Goal: Task Accomplishment & Management: Use online tool/utility

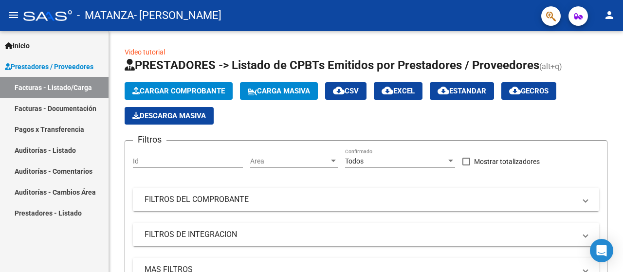
click at [63, 70] on span "Prestadores / Proveedores" at bounding box center [49, 66] width 89 height 11
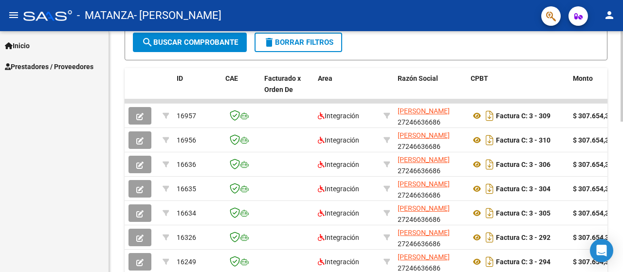
scroll to position [324, 0]
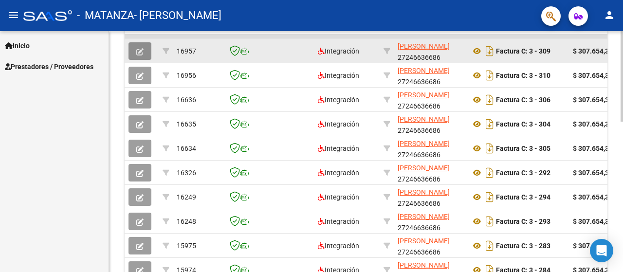
click at [139, 54] on button "button" at bounding box center [139, 51] width 23 height 18
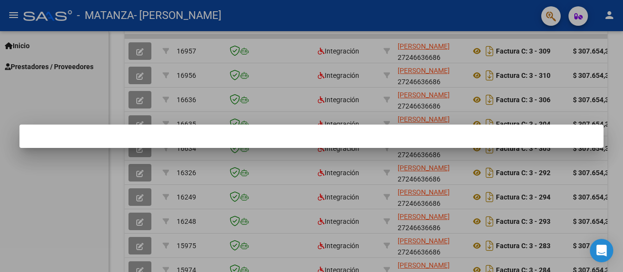
click at [346, 14] on div at bounding box center [311, 136] width 623 height 272
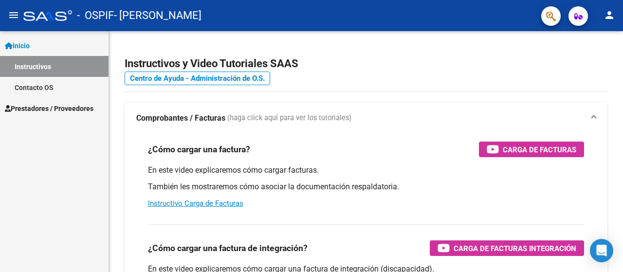
click at [69, 105] on span "Prestadores / Proveedores" at bounding box center [49, 108] width 89 height 11
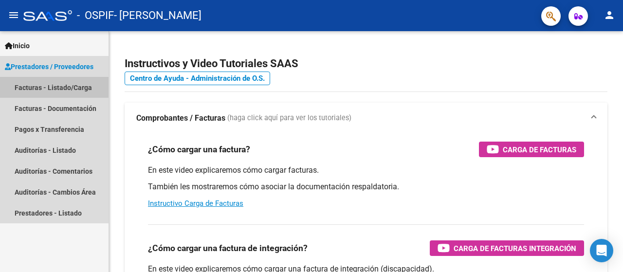
click at [44, 86] on link "Facturas - Listado/Carga" at bounding box center [54, 87] width 108 height 21
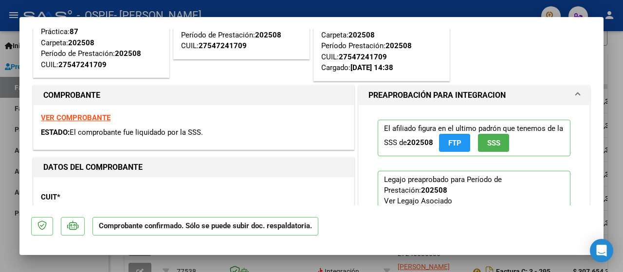
scroll to position [159, 0]
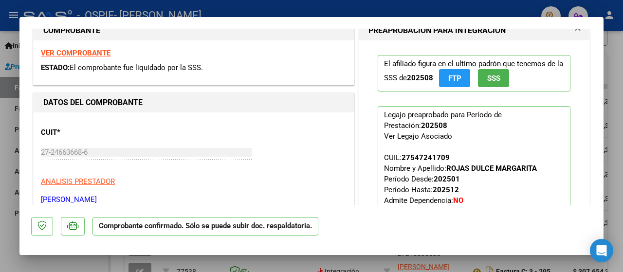
click at [2, 160] on div at bounding box center [311, 136] width 623 height 272
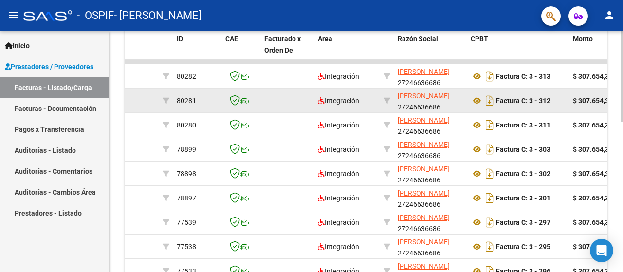
scroll to position [274, 0]
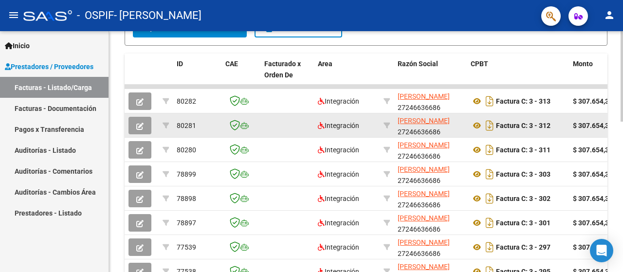
click at [139, 125] on icon "button" at bounding box center [139, 126] width 7 height 7
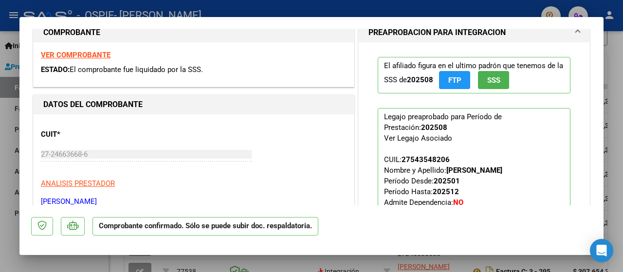
scroll to position [159, 0]
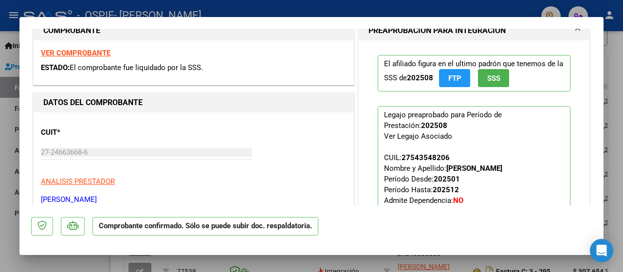
click at [3, 164] on div at bounding box center [311, 136] width 623 height 272
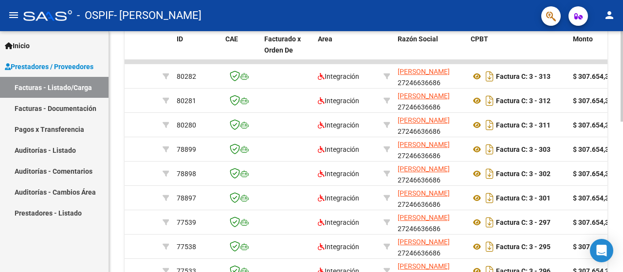
scroll to position [274, 0]
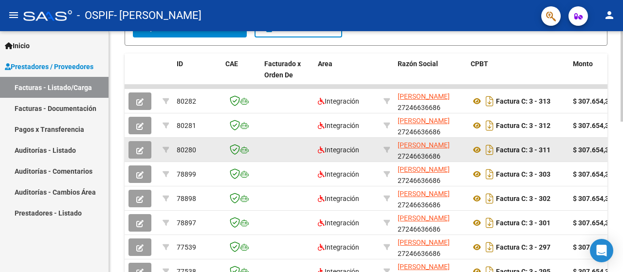
click at [137, 140] on datatable-body-cell at bounding box center [142, 150] width 34 height 24
click at [134, 145] on button "button" at bounding box center [139, 150] width 23 height 18
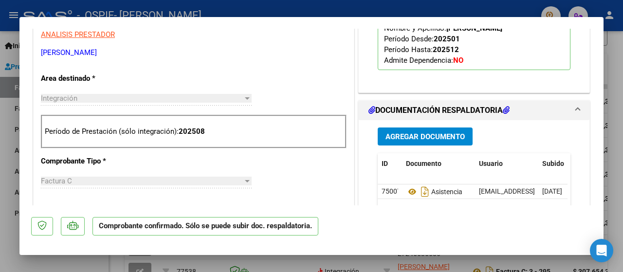
scroll to position [519, 0]
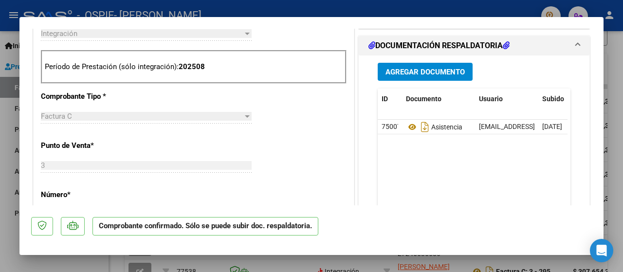
click at [6, 163] on div at bounding box center [311, 136] width 623 height 272
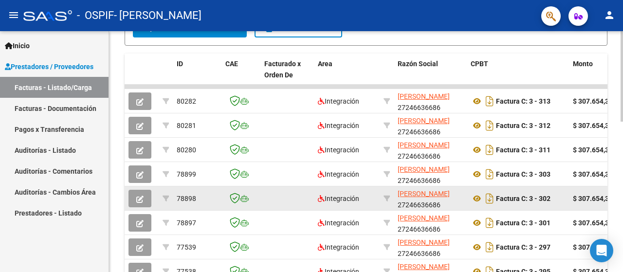
scroll to position [274, 0]
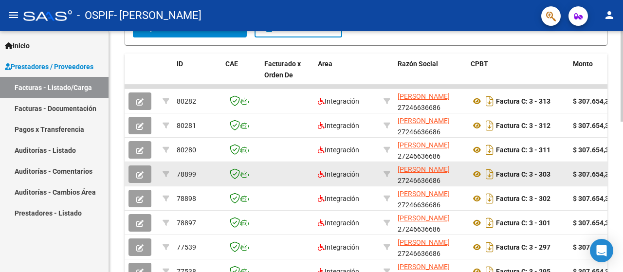
click at [136, 171] on icon "button" at bounding box center [139, 174] width 7 height 7
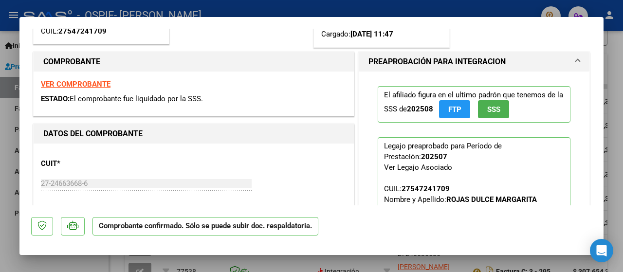
scroll to position [129, 0]
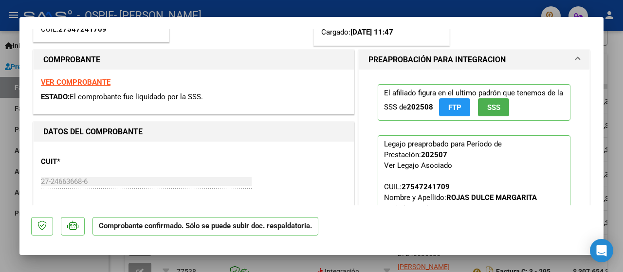
click at [0, 155] on div at bounding box center [311, 136] width 623 height 272
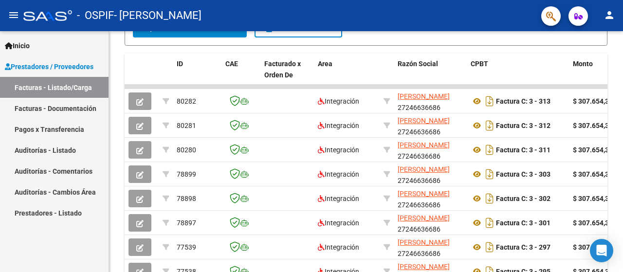
scroll to position [274, 0]
